Goal: Entertainment & Leisure: Consume media (video, audio)

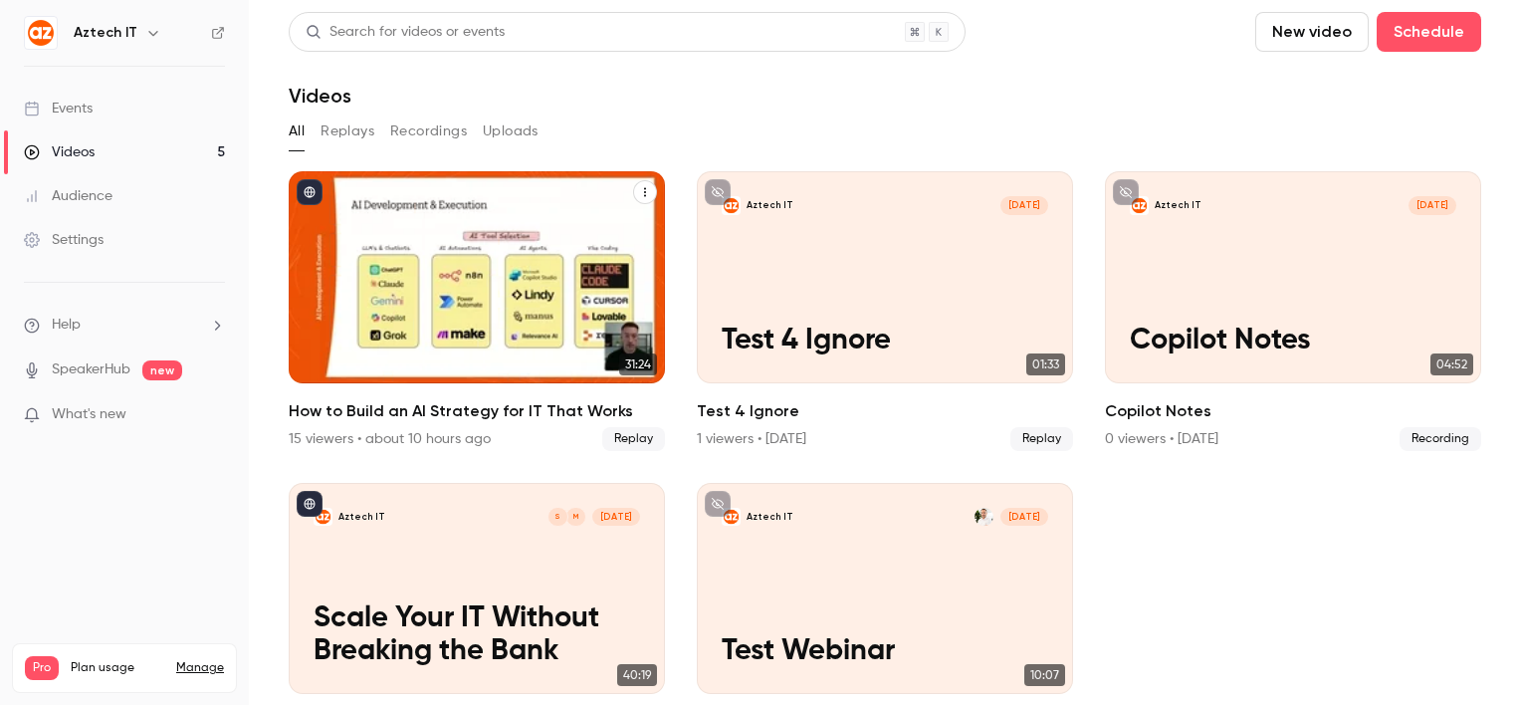
drag, startPoint x: 0, startPoint y: 0, endPoint x: 443, endPoint y: 311, distance: 540.9
click at [443, 311] on p "How to Build an AI Strategy for IT That Works" at bounding box center [477, 307] width 326 height 101
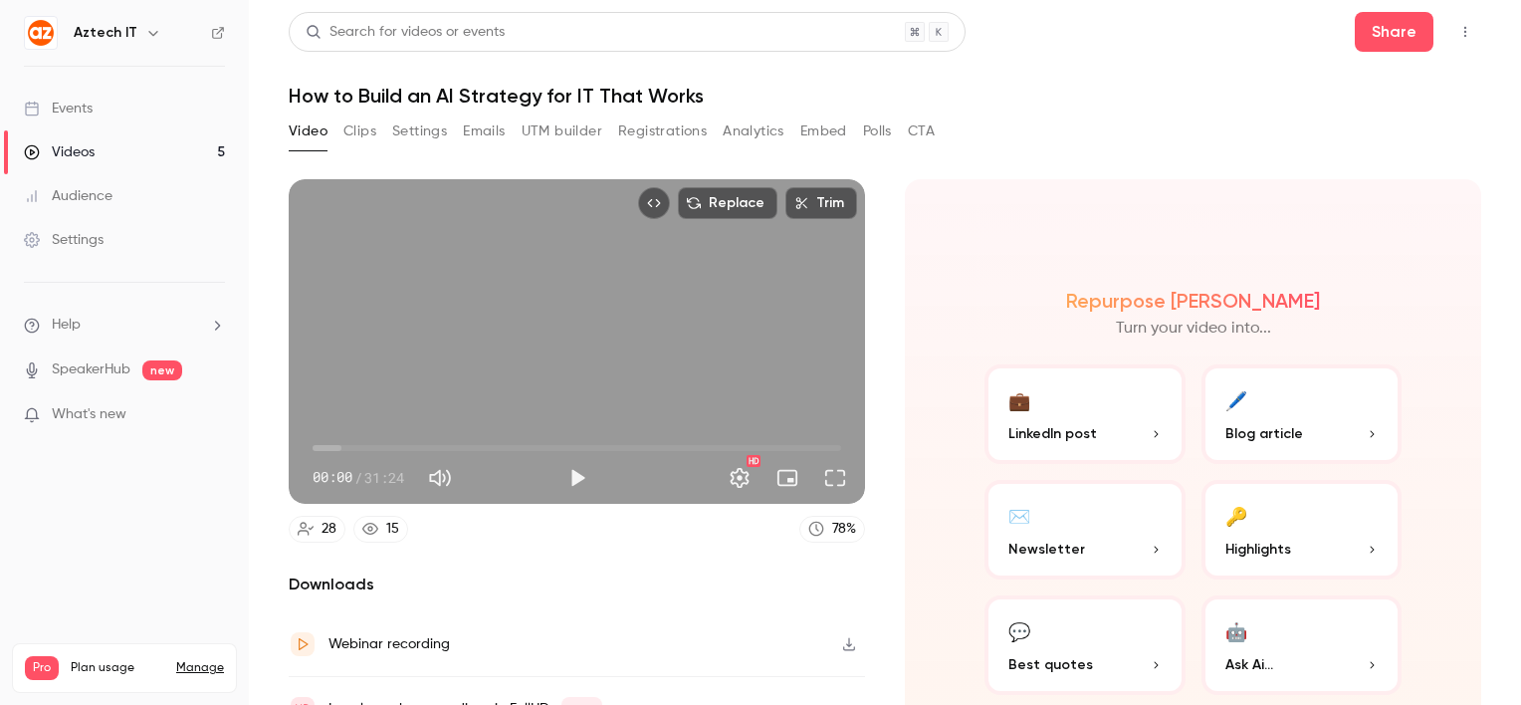
click at [386, 526] on div "15" at bounding box center [392, 529] width 13 height 21
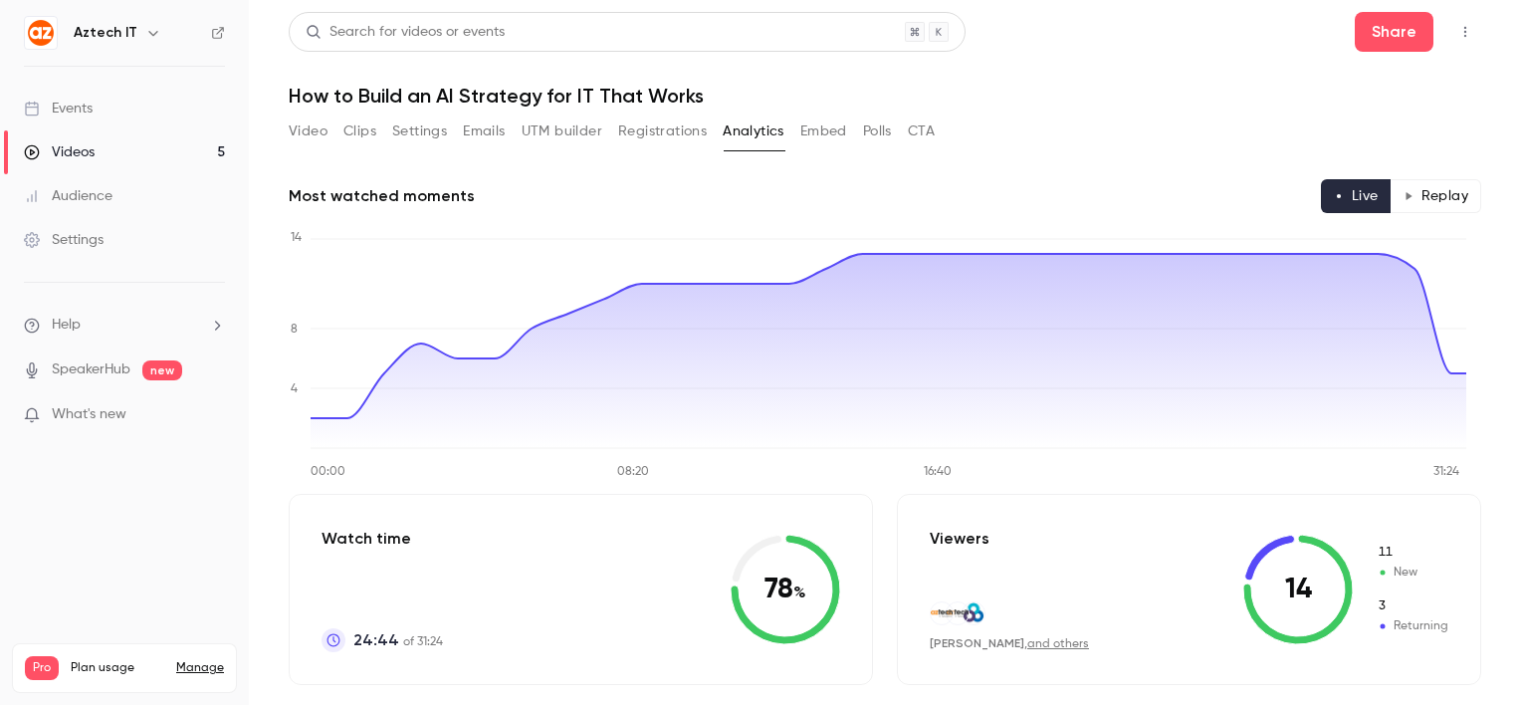
click at [311, 139] on button "Video" at bounding box center [308, 131] width 39 height 32
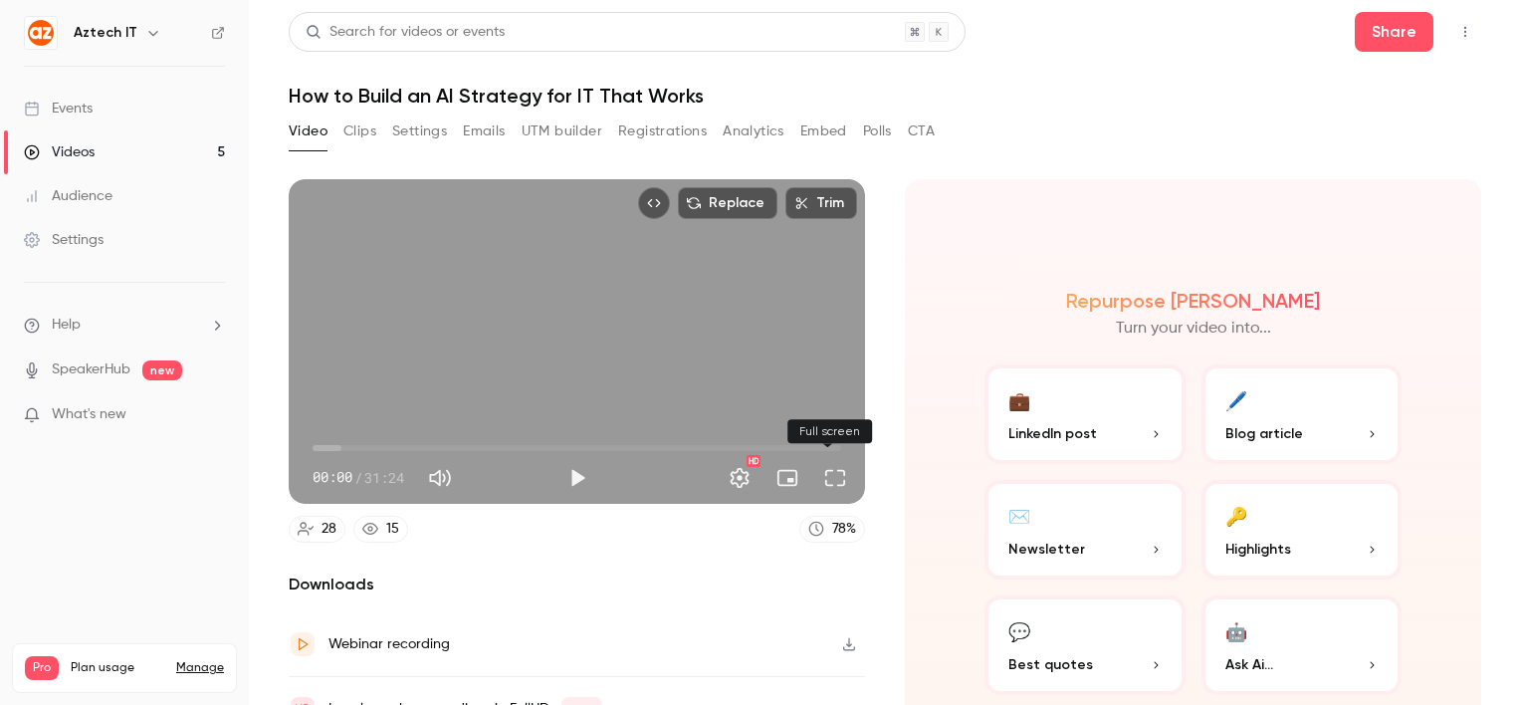
click at [825, 482] on button "Full screen" at bounding box center [835, 478] width 40 height 40
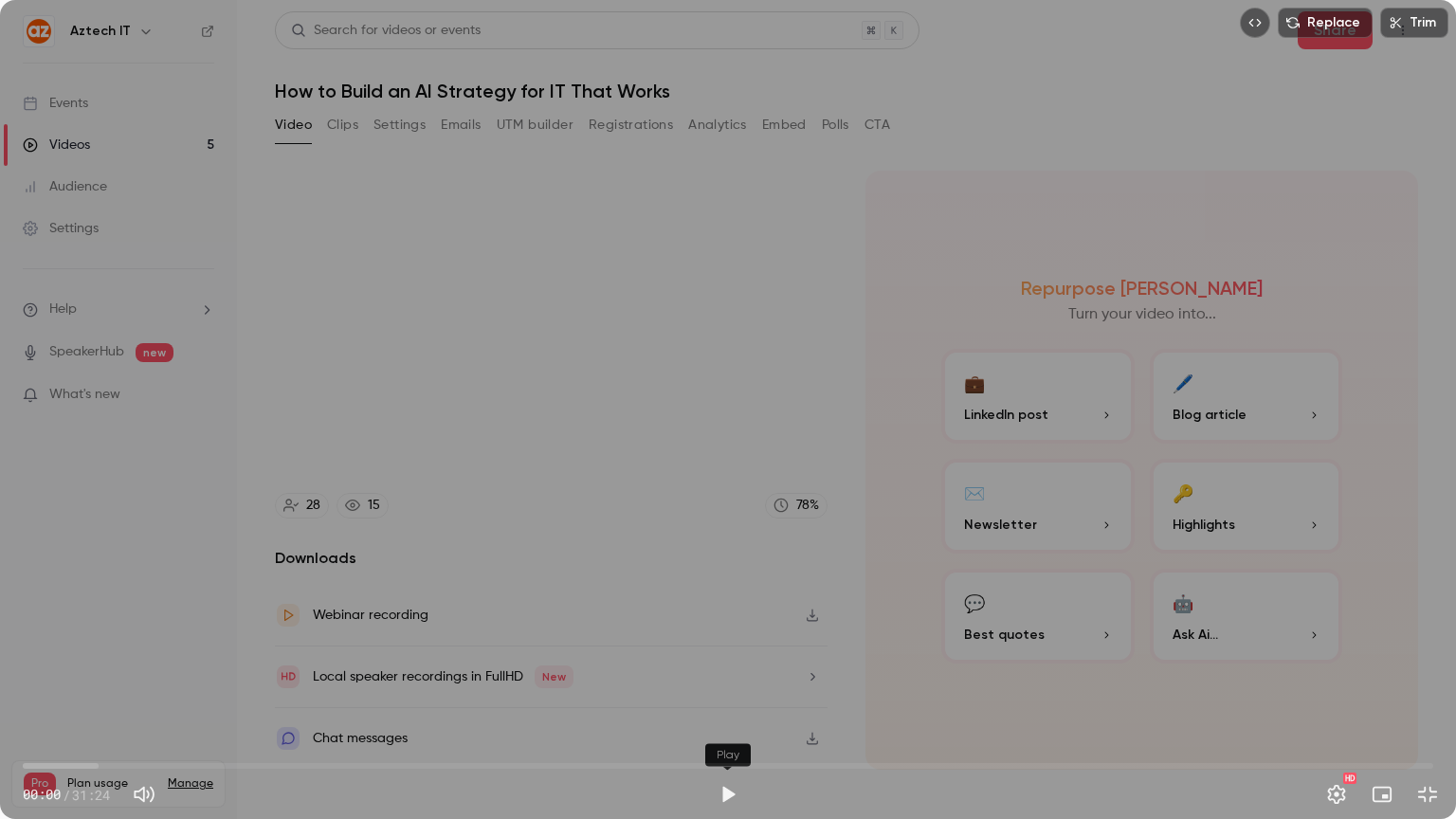
click at [720, 670] on button "Play" at bounding box center [728, 794] width 38 height 38
click at [41, 670] on span "00:24" at bounding box center [728, 766] width 1410 height 30
click at [53, 670] on span "00:40" at bounding box center [728, 766] width 1410 height 30
click at [69, 670] on span "01:00" at bounding box center [728, 766] width 1410 height 30
click at [87, 670] on span "01:24" at bounding box center [728, 766] width 1410 height 30
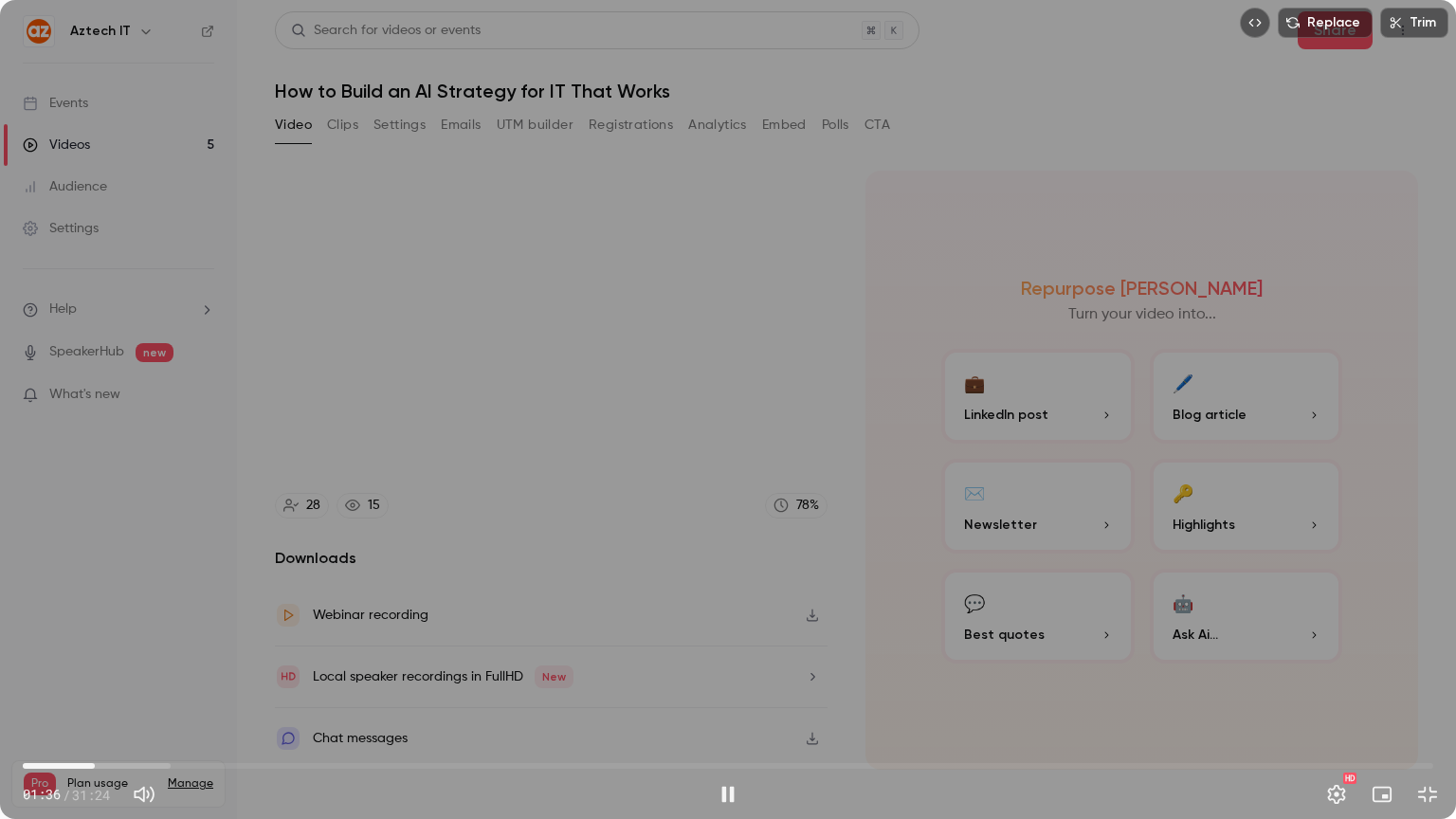
click at [98, 670] on span "01:36" at bounding box center [95, 766] width 6 height 6
click at [122, 670] on span "01:56" at bounding box center [728, 766] width 1410 height 30
click at [140, 670] on span "02:37" at bounding box center [728, 766] width 1410 height 30
click at [157, 670] on span "02:59" at bounding box center [728, 766] width 1410 height 30
click at [181, 670] on span "03:09" at bounding box center [728, 766] width 1410 height 30
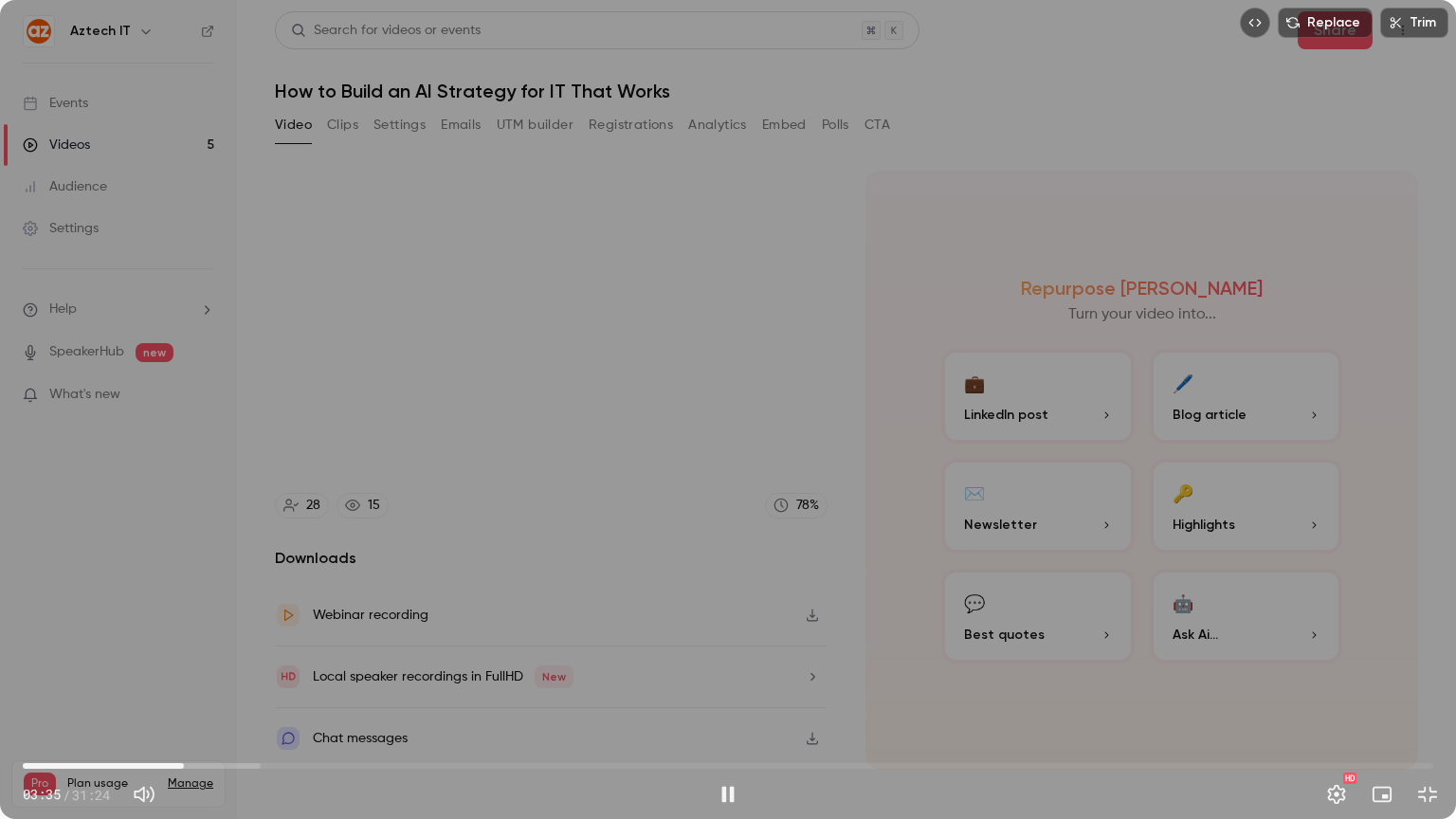
click at [204, 670] on span "03:35" at bounding box center [728, 766] width 1410 height 30
click at [173, 670] on span "03:21" at bounding box center [728, 766] width 1410 height 30
click at [191, 670] on span "03:45" at bounding box center [728, 766] width 1410 height 30
click at [989, 670] on span "21:31" at bounding box center [728, 766] width 1410 height 30
click at [1012, 670] on span "22:02" at bounding box center [728, 766] width 1410 height 30
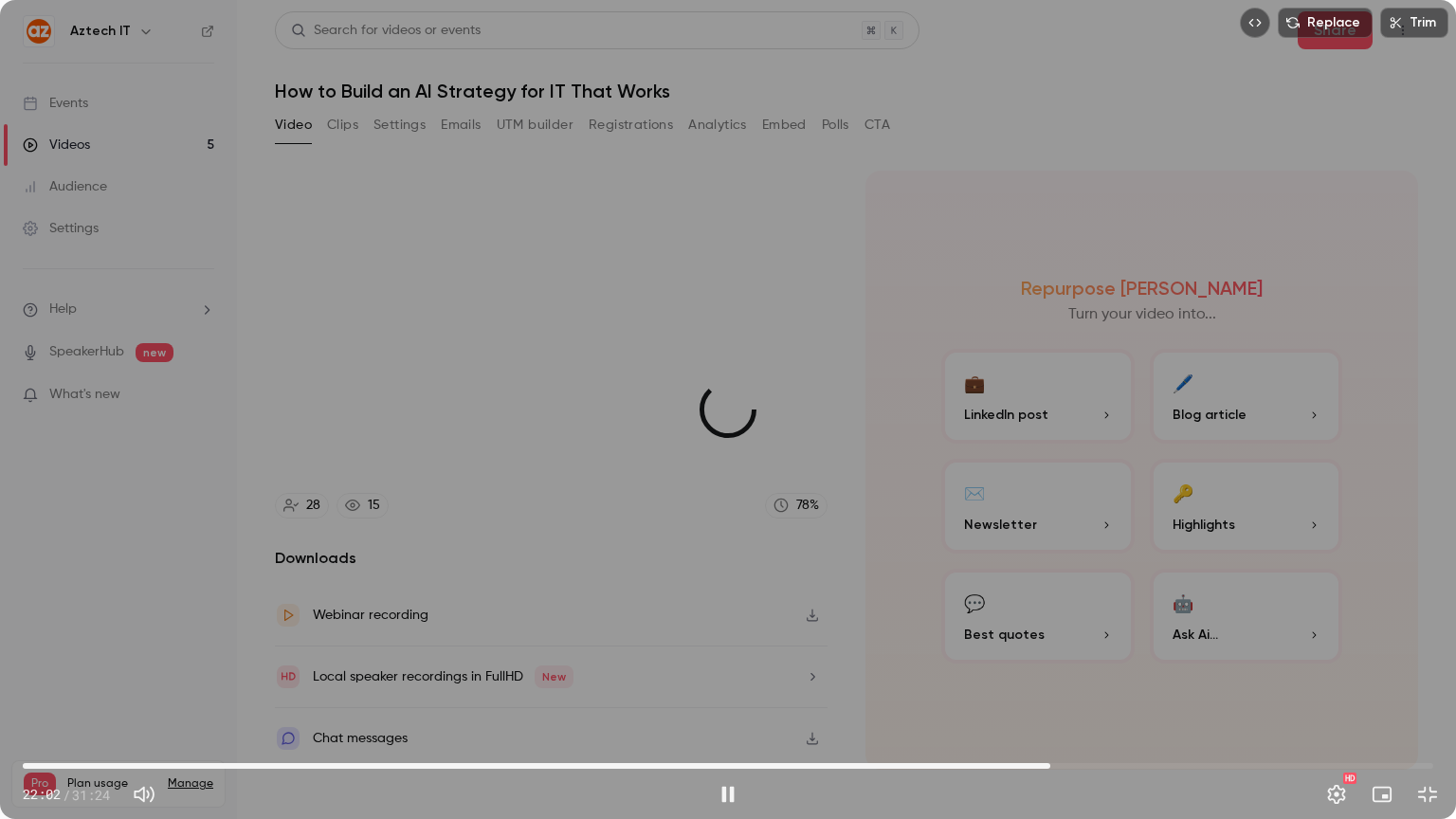
drag, startPoint x: 1012, startPoint y: 766, endPoint x: 1050, endPoint y: 759, distance: 38.6
click at [1050, 670] on span "22:52" at bounding box center [1050, 766] width 6 height 6
click at [1012, 670] on span "22:02" at bounding box center [728, 766] width 1410 height 30
click at [1029, 670] on span "22:03" at bounding box center [728, 766] width 1410 height 30
click at [1008, 670] on span "21:57" at bounding box center [728, 766] width 1410 height 30
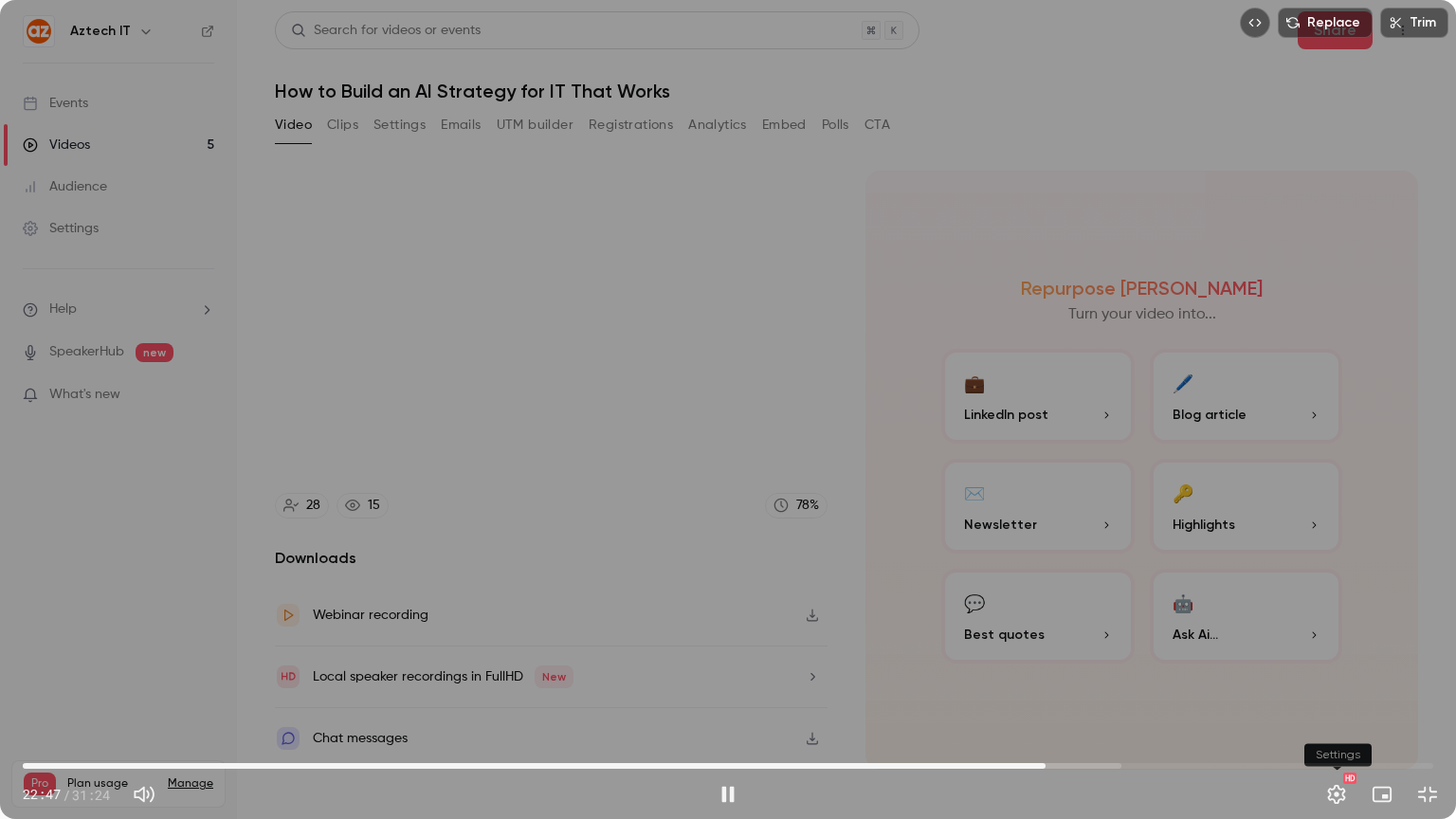
click at [1334, 670] on button "Settings" at bounding box center [1336, 794] width 38 height 38
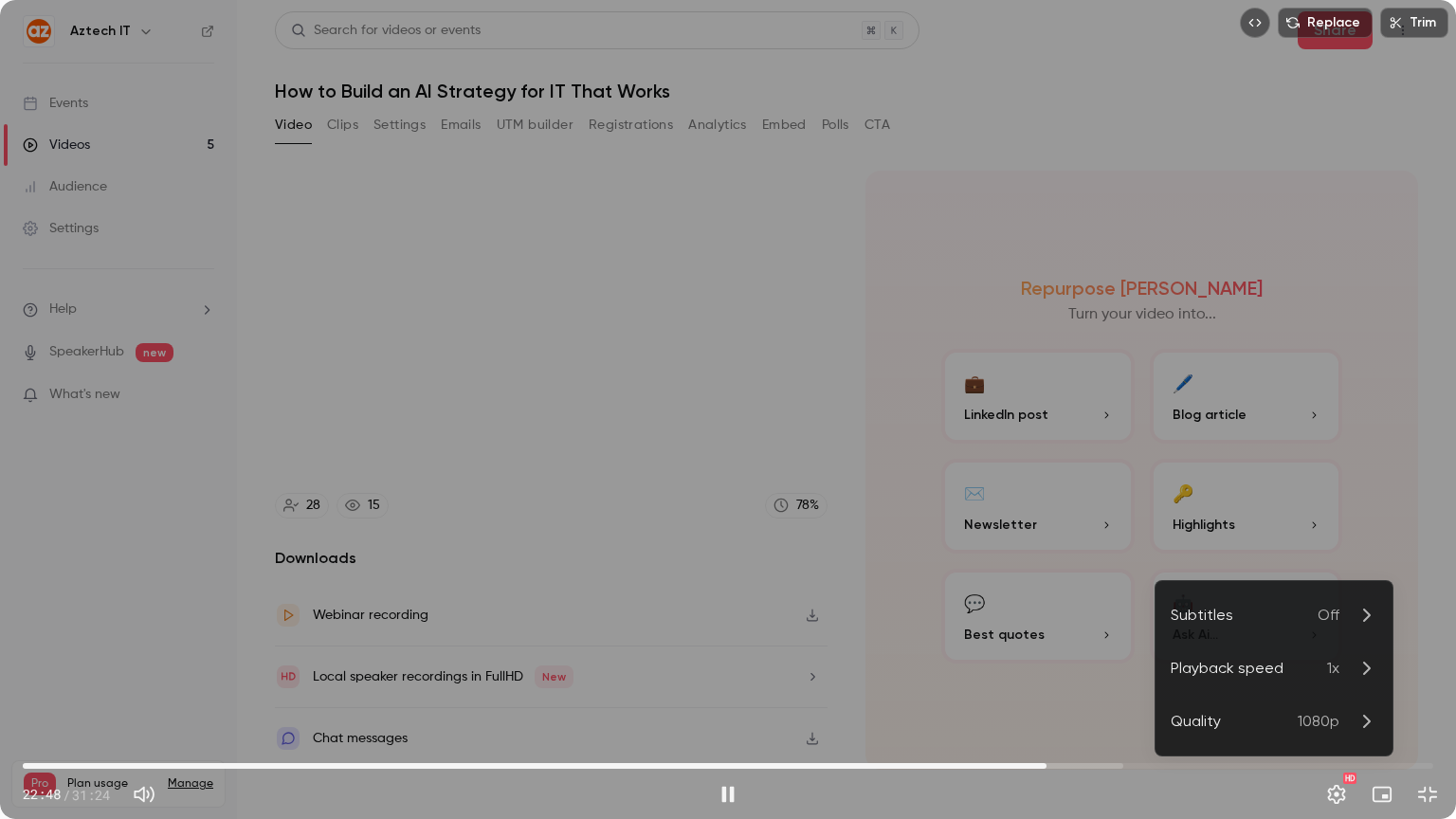
click at [1326, 670] on span "1x" at bounding box center [1332, 669] width 12 height 23
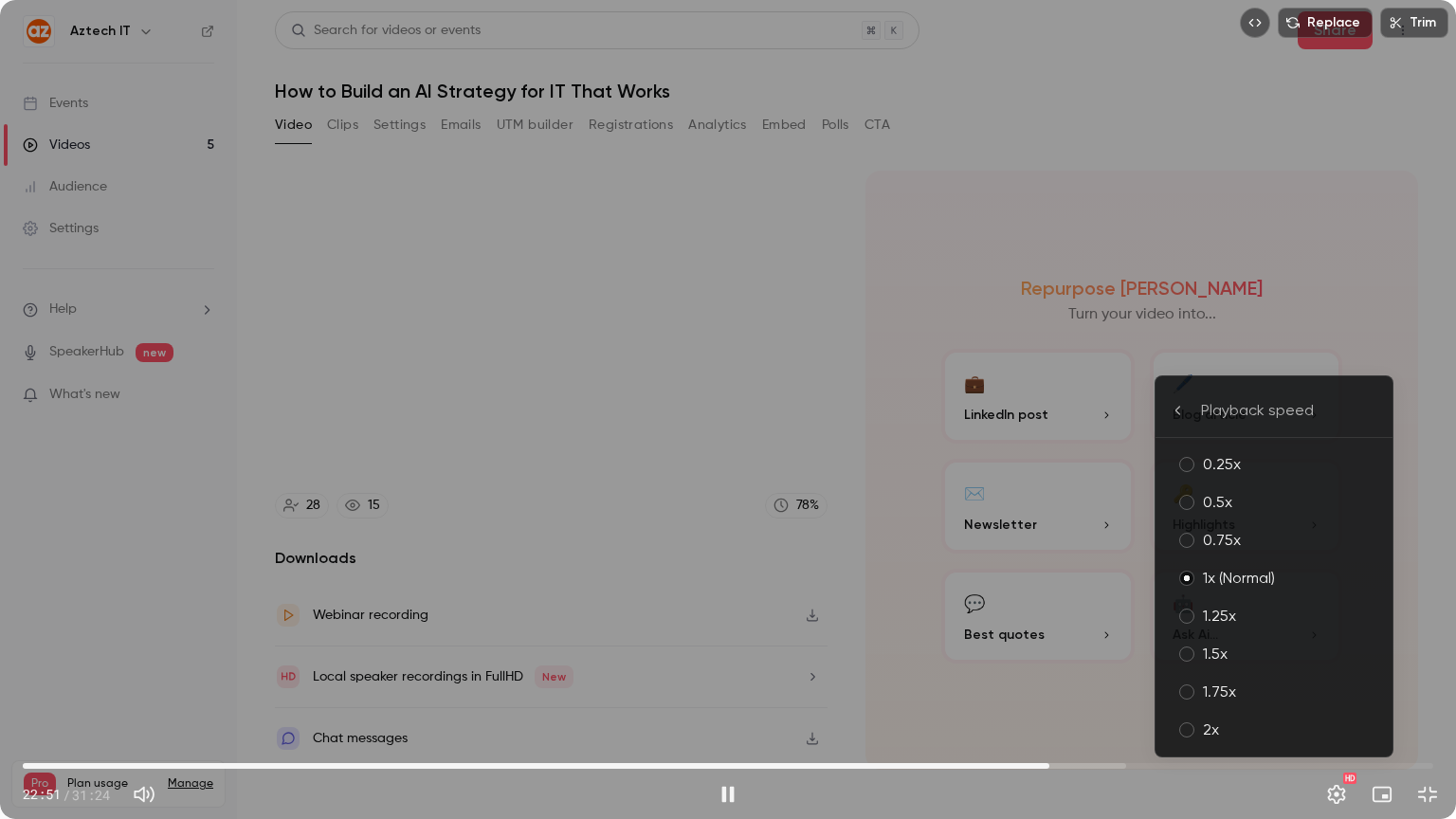
click at [1247, 670] on div "2x" at bounding box center [1289, 729] width 174 height 23
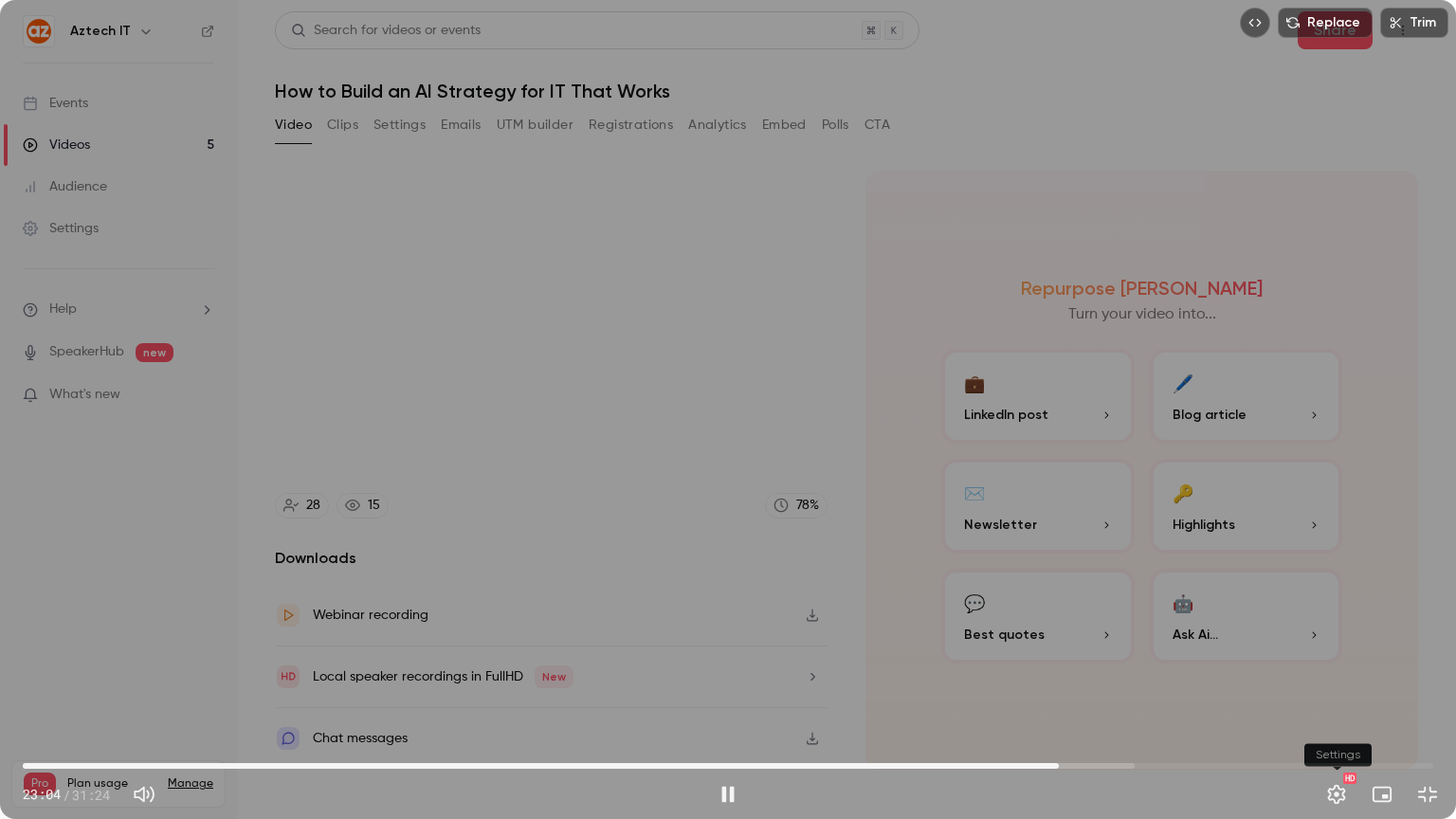
click at [1332, 670] on button "Settings" at bounding box center [1336, 794] width 38 height 38
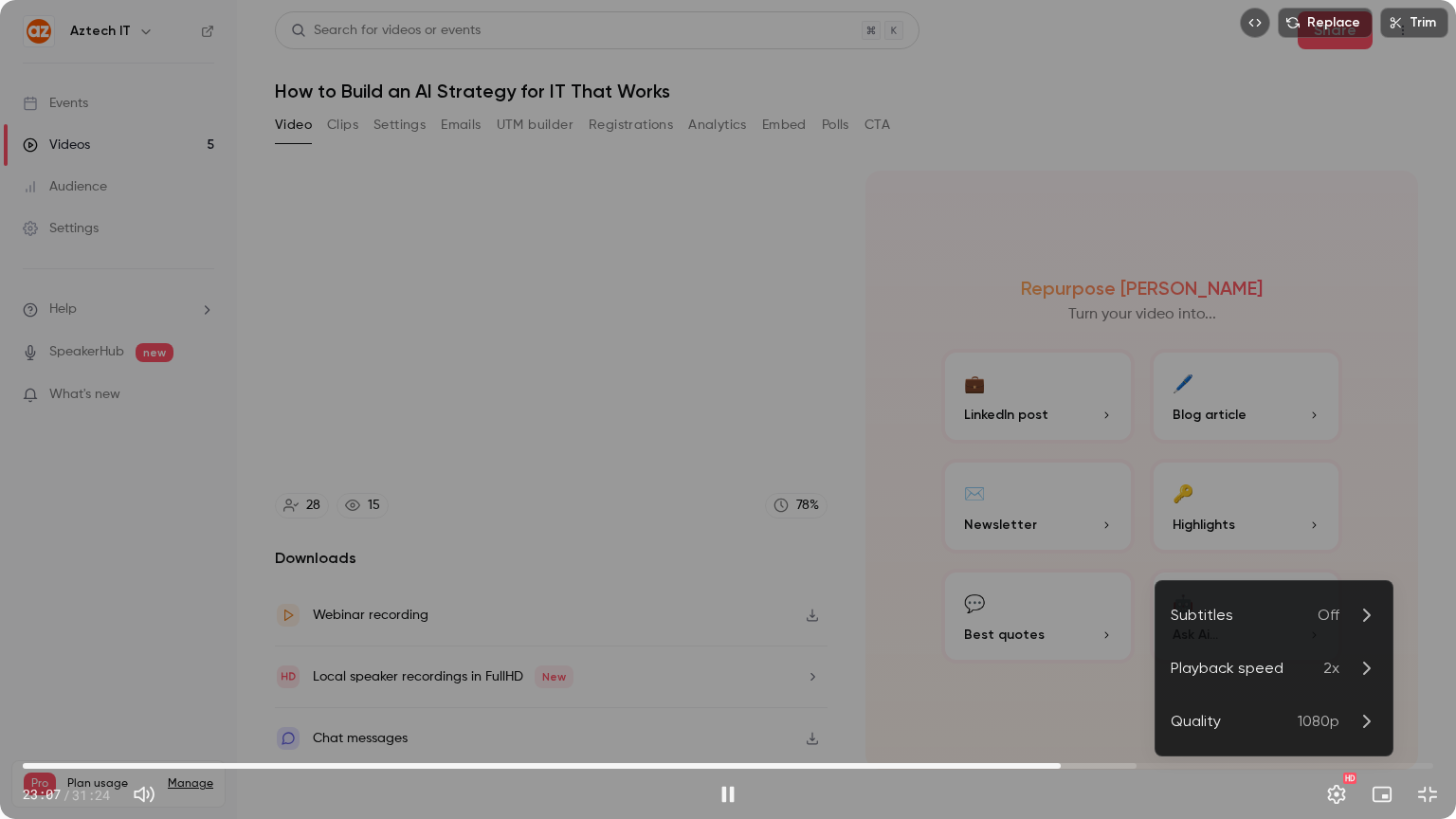
click at [1329, 668] on span "2x" at bounding box center [1330, 669] width 16 height 23
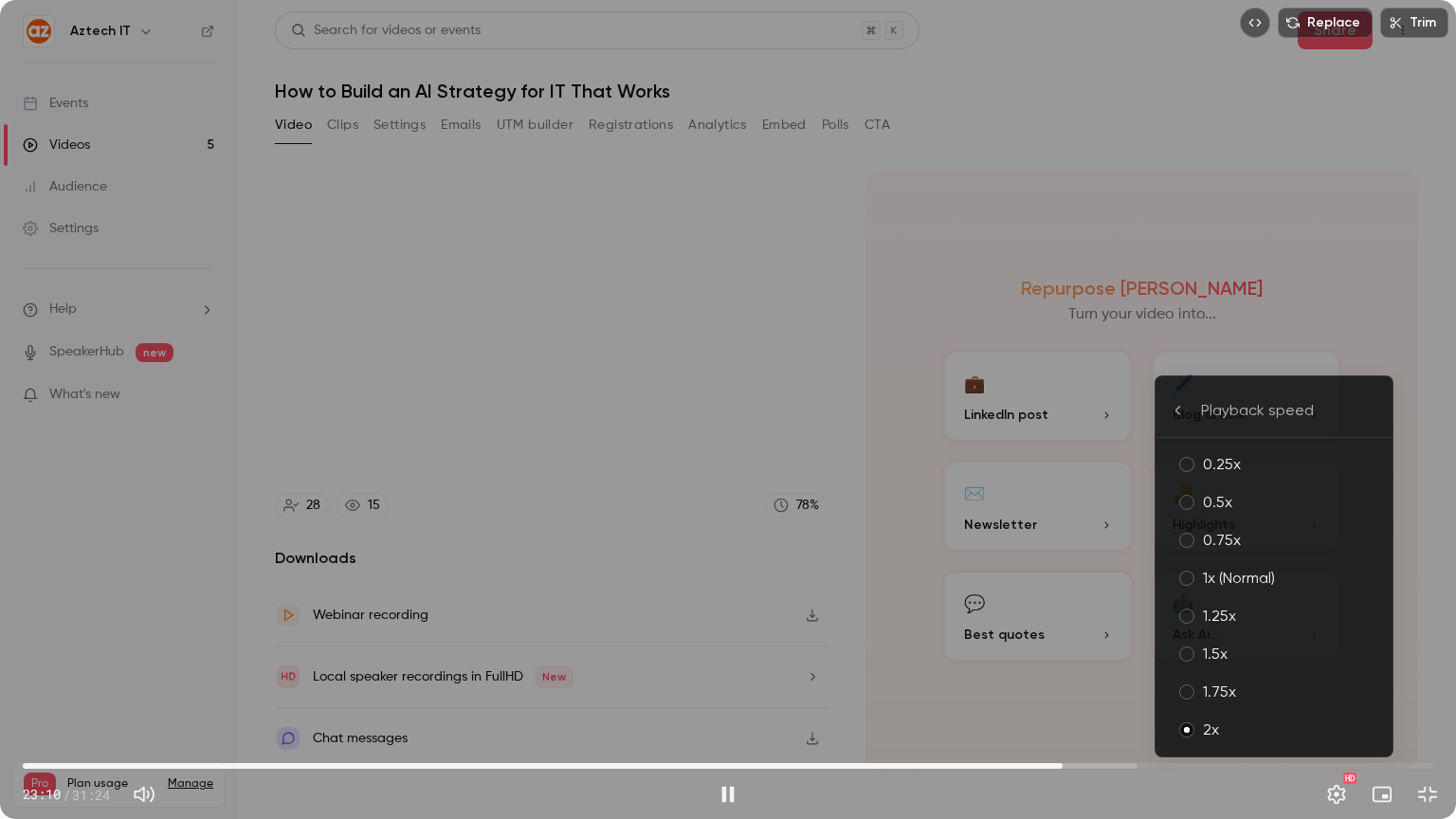
click at [1312, 622] on div "1.25x" at bounding box center [1289, 616] width 174 height 23
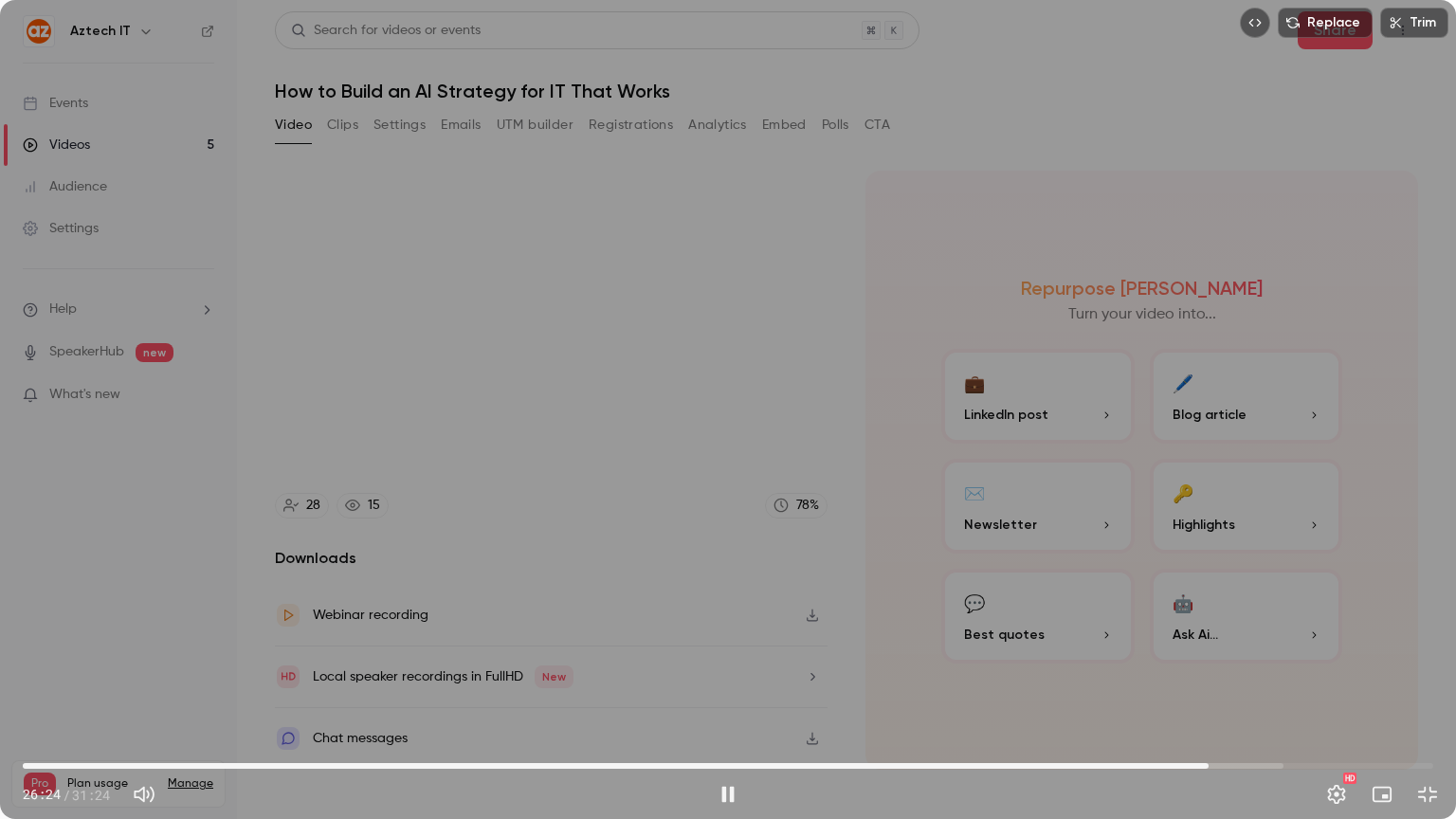
click at [1235, 670] on span "26:24" at bounding box center [728, 766] width 1410 height 30
click at [1252, 670] on span "27:22" at bounding box center [728, 766] width 1410 height 30
click at [1272, 670] on span "27:23" at bounding box center [728, 766] width 1410 height 30
click at [1291, 670] on span "28:14" at bounding box center [728, 766] width 1410 height 30
click at [1323, 670] on span "28:15" at bounding box center [728, 766] width 1410 height 30
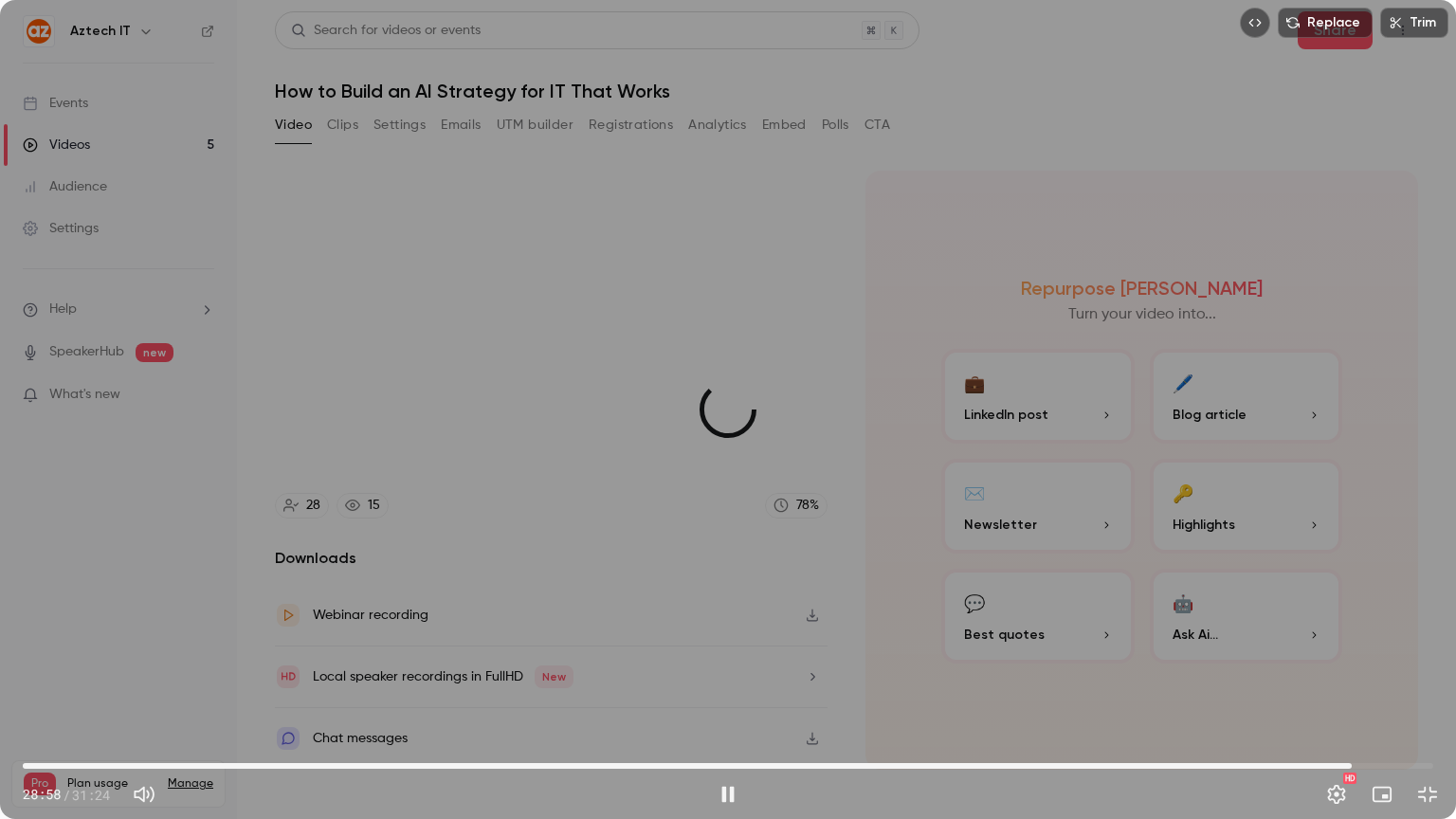
click at [1351, 670] on span "29:35" at bounding box center [728, 766] width 1410 height 30
click at [1384, 670] on span "29:35" at bounding box center [728, 766] width 1410 height 30
click at [1410, 670] on span "30:19" at bounding box center [728, 766] width 1410 height 30
click at [1395, 670] on span "30:55" at bounding box center [728, 766] width 1410 height 30
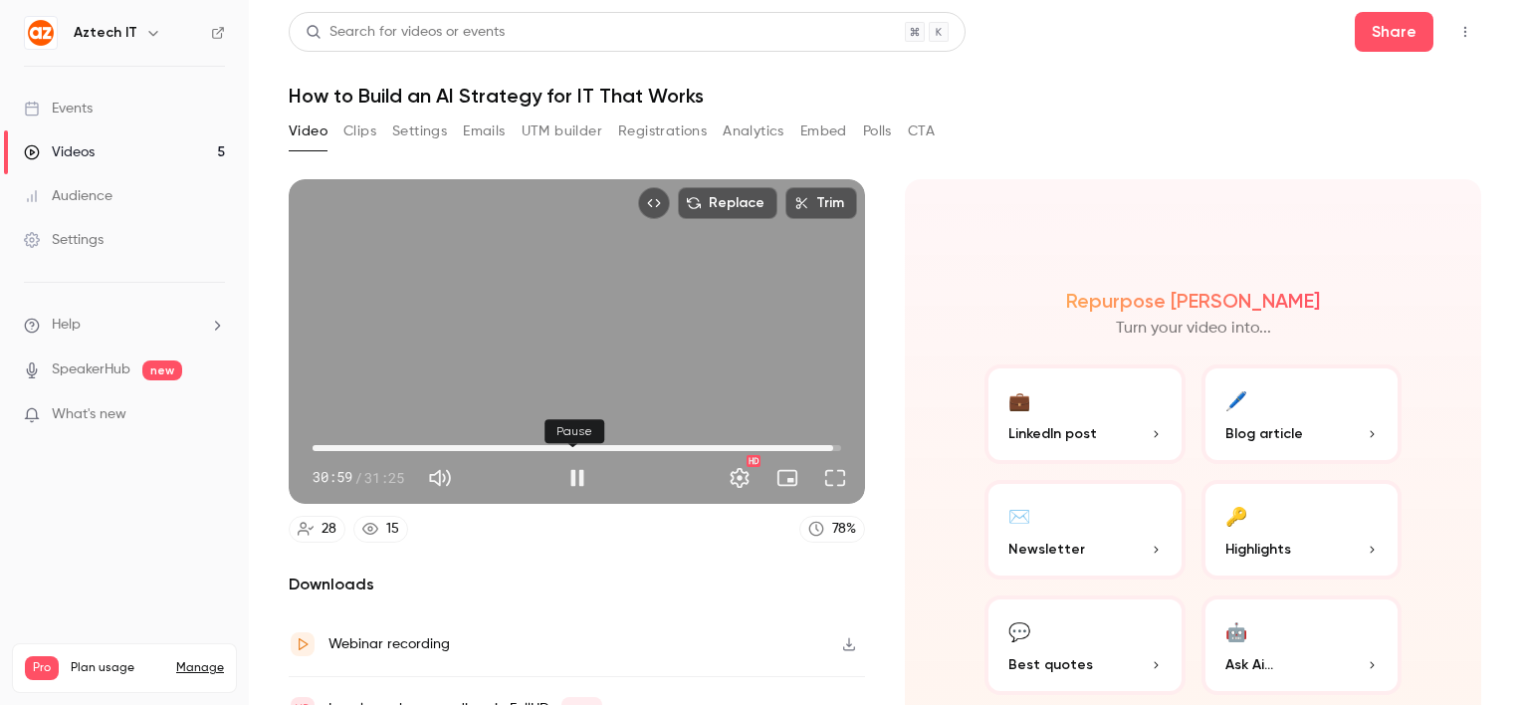
click at [573, 471] on button "Pause" at bounding box center [577, 478] width 40 height 40
type input "******"
